Goal: Find specific page/section: Find specific page/section

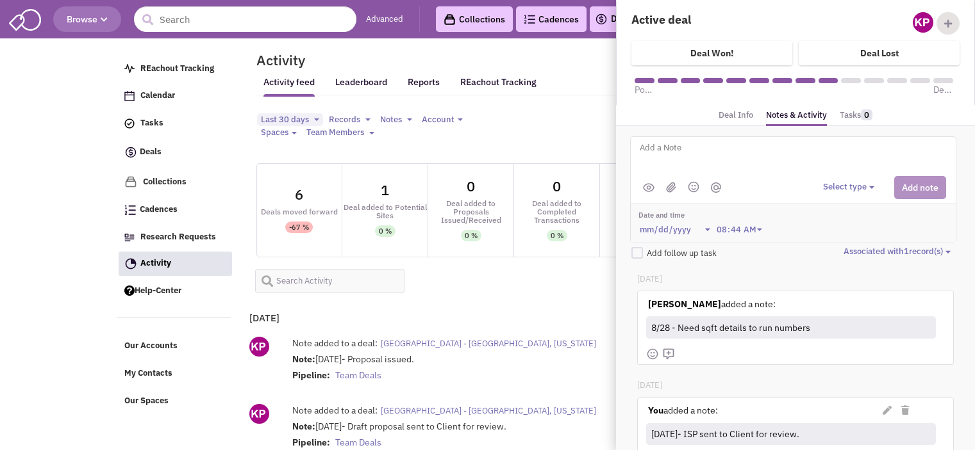
select select
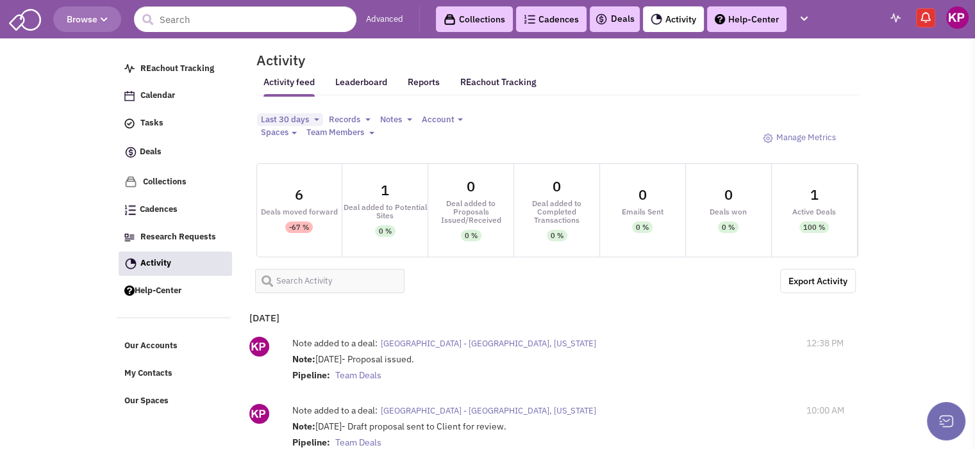
click at [619, 19] on link "Deals" at bounding box center [615, 19] width 40 height 15
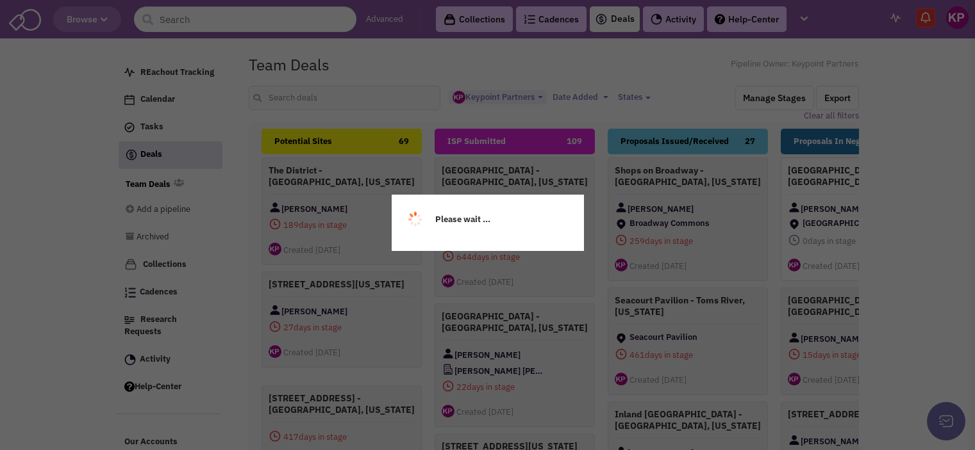
select select "1896"
select select
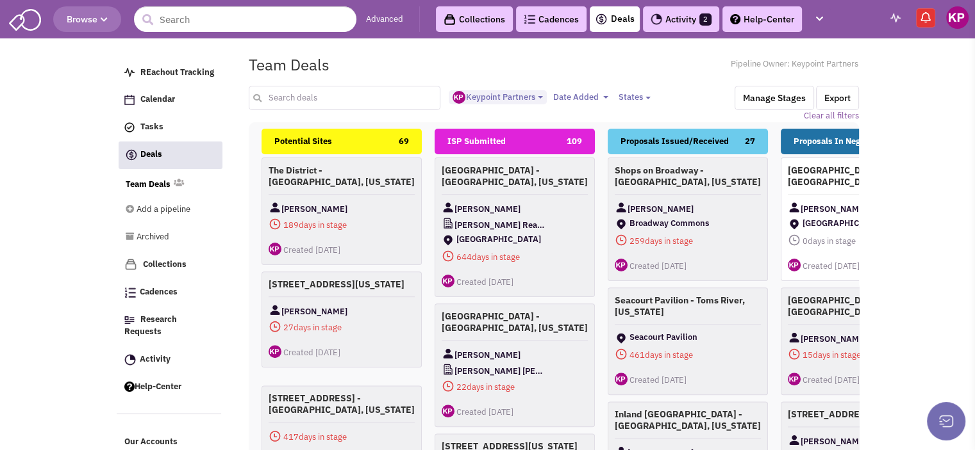
click at [285, 102] on input "text" at bounding box center [345, 98] width 192 height 24
type input "newburgh"
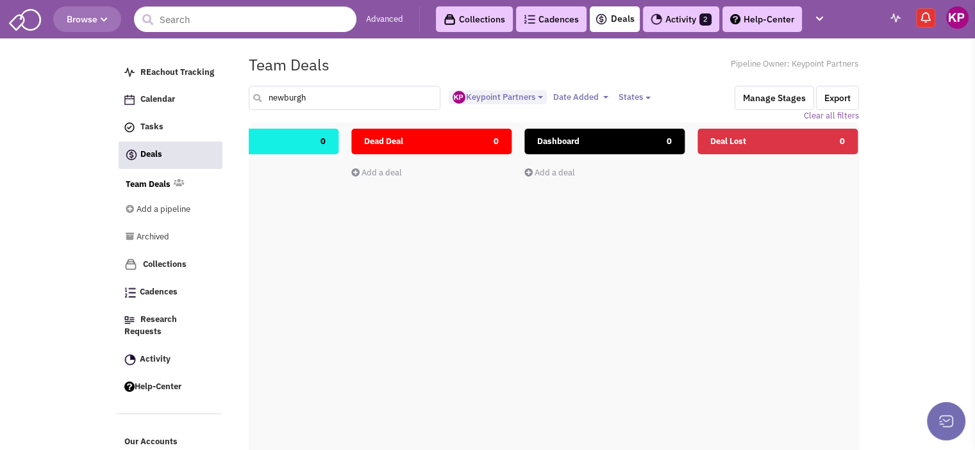
scroll to position [0, 1825]
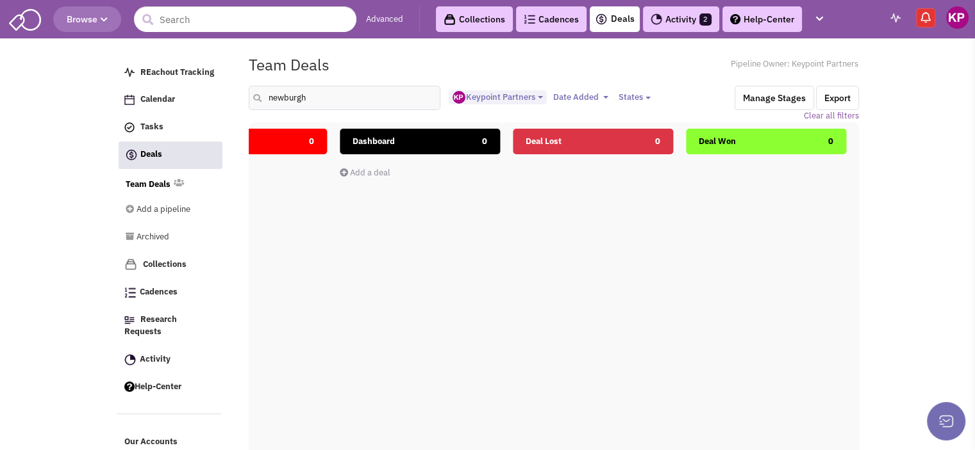
drag, startPoint x: 858, startPoint y: 251, endPoint x: 838, endPoint y: 252, distance: 20.0
click at [858, 250] on div "Potential Sites 0 Add a deal Total: $ 0 ISP Submitted 0 Add a deal Total: $ 0 P…" at bounding box center [554, 352] width 610 height 461
